Goal: Information Seeking & Learning: Learn about a topic

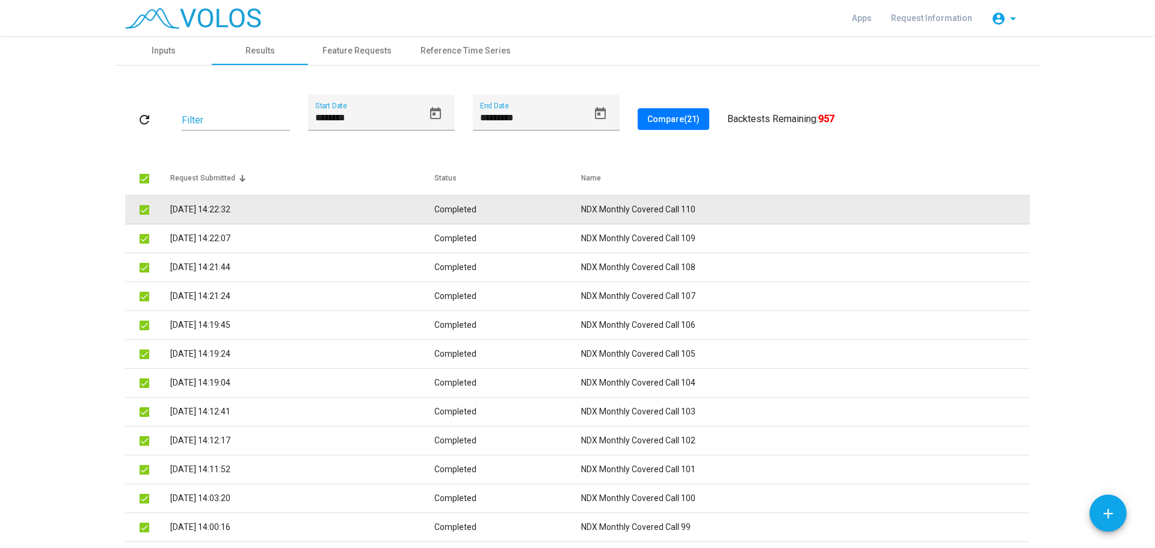
click at [726, 205] on td "NDX Monthly Covered Call 110" at bounding box center [805, 210] width 449 height 29
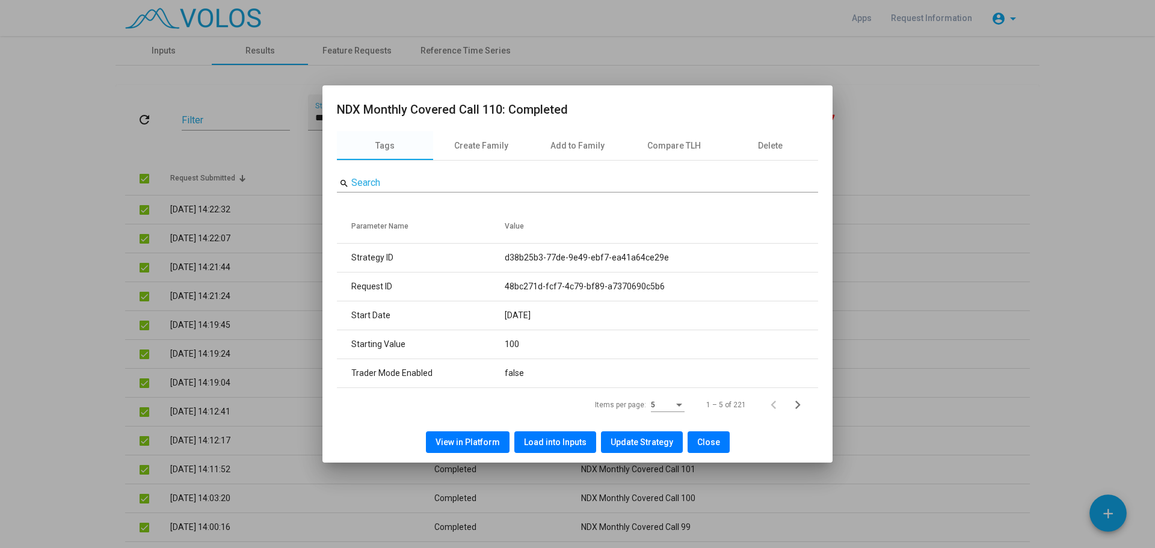
click at [469, 445] on span "View in Platform" at bounding box center [468, 442] width 64 height 10
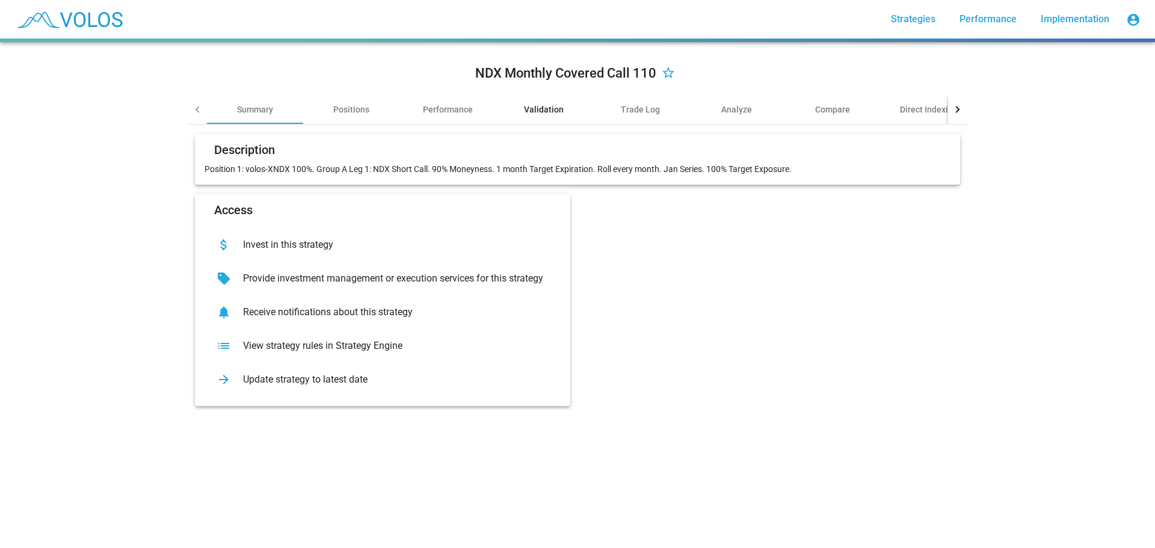
click at [552, 97] on div "Validation" at bounding box center [544, 109] width 96 height 29
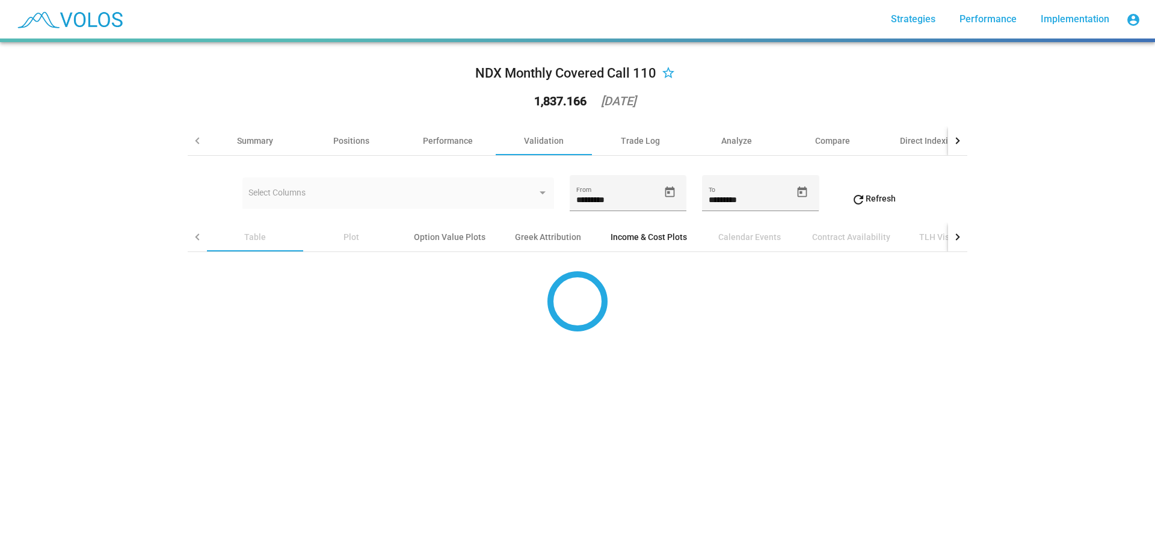
click at [644, 236] on div "Income & Cost Plots" at bounding box center [649, 237] width 76 height 12
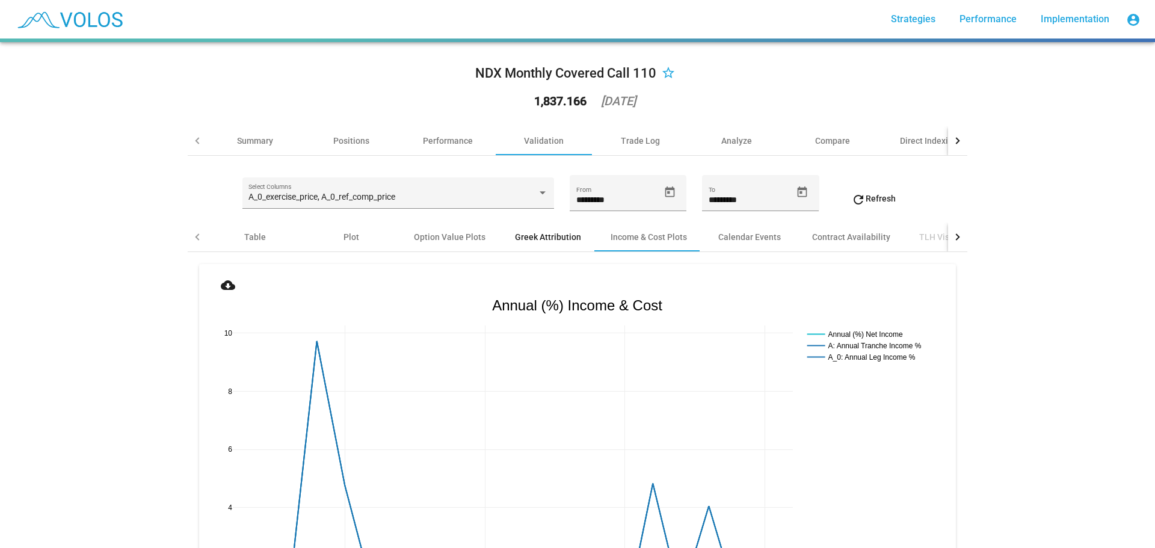
click at [538, 243] on div "Greek Attribution" at bounding box center [548, 237] width 96 height 29
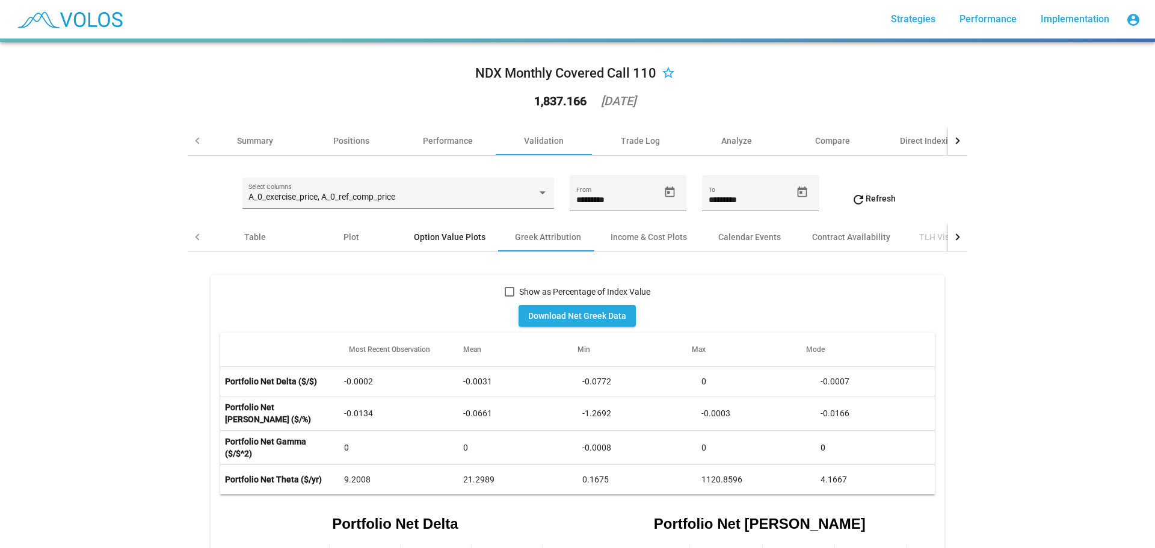
click at [428, 244] on div "Option Value Plots" at bounding box center [449, 237] width 100 height 29
